Goal: Information Seeking & Learning: Find specific fact

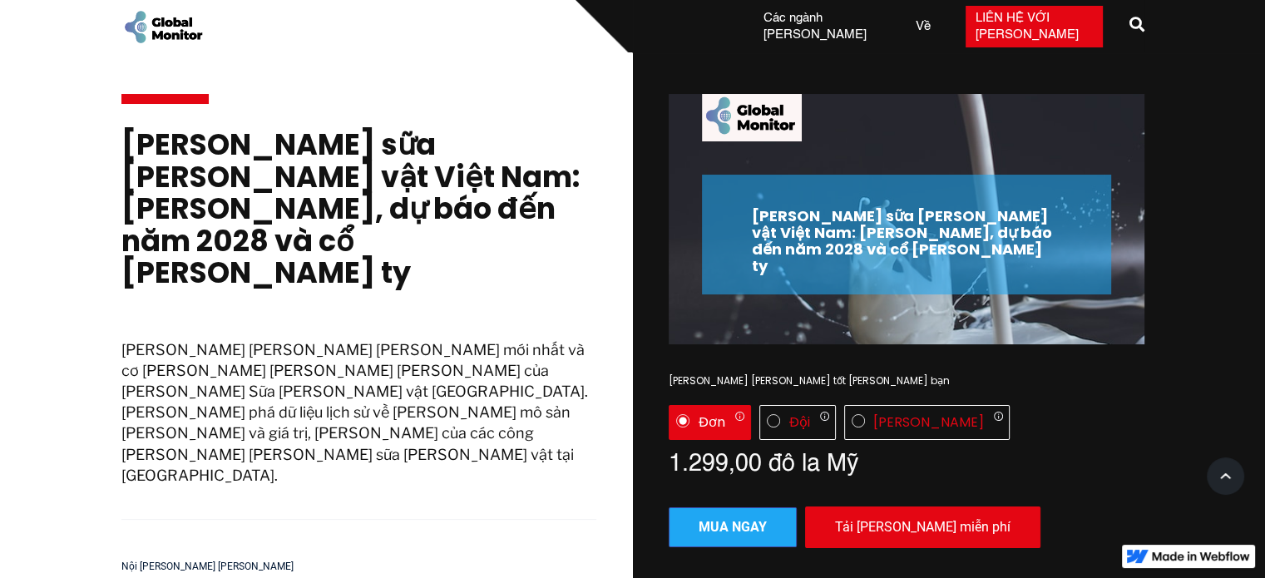
click at [211, 429] on div "Thị trường sữa thực vật Việt Nam: Xu hướng, dự báo đến năm 2028 và cổ phiếu côn…" at bounding box center [377, 383] width 512 height 662
click at [1142, 24] on font "" at bounding box center [1137, 24] width 15 height 15
click at [1135, 24] on font "" at bounding box center [1137, 24] width 15 height 15
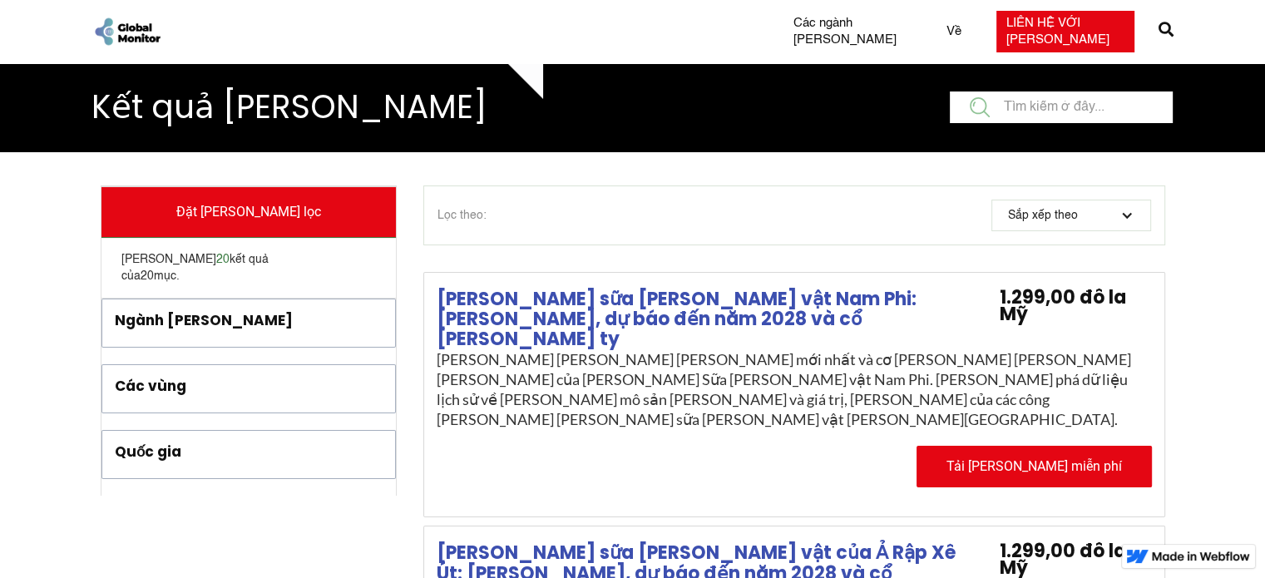
click at [513, 212] on div "Lọc theo:" at bounding box center [708, 215] width 540 height 17
click at [470, 215] on font "Lọc theo:" at bounding box center [462, 216] width 49 height 12
click at [515, 213] on div "Lọc theo:" at bounding box center [708, 215] width 540 height 17
click at [1026, 109] on input "lọc" at bounding box center [1061, 108] width 223 height 32
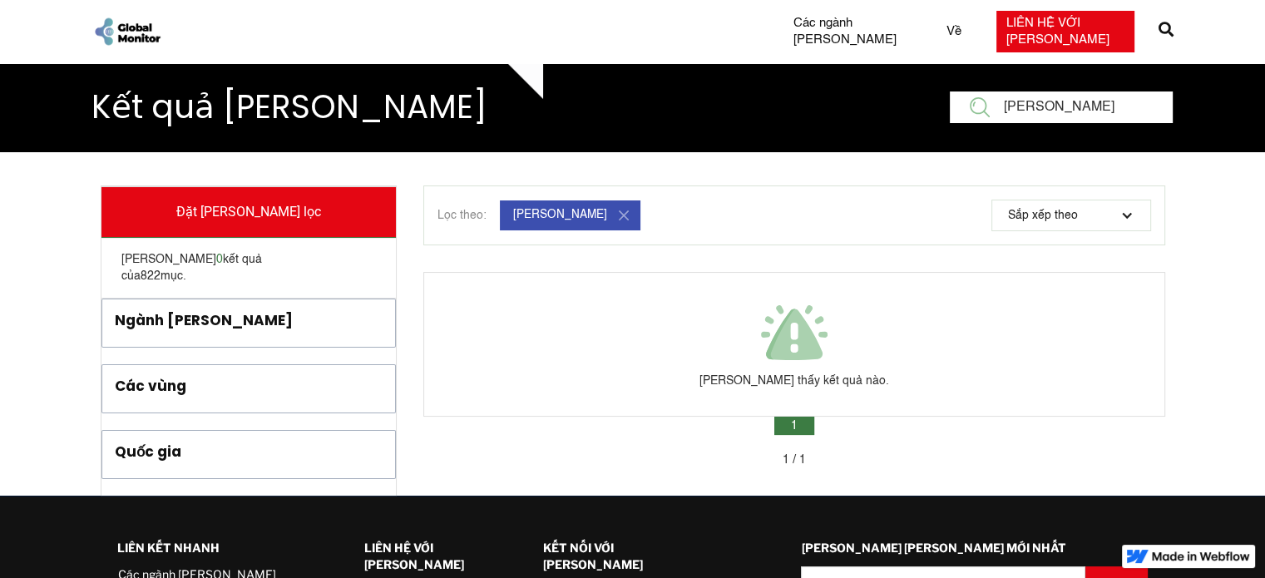
type input "yến mạch"
